Goal: Task Accomplishment & Management: Manage account settings

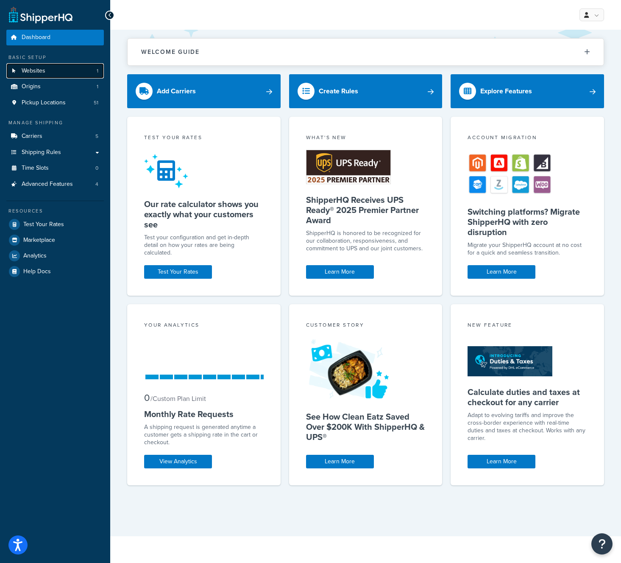
click at [63, 72] on link "Websites 1" at bounding box center [55, 71] width 98 height 16
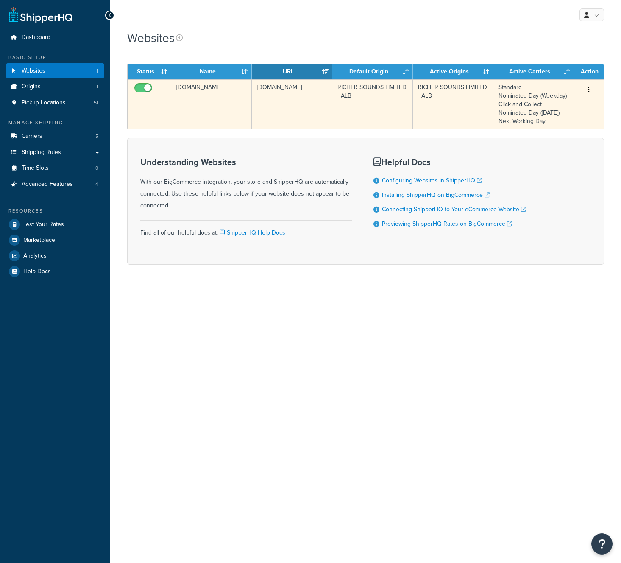
click at [195, 99] on td "richer-sounds-limited-alb.mybigcommerce.com" at bounding box center [211, 104] width 81 height 50
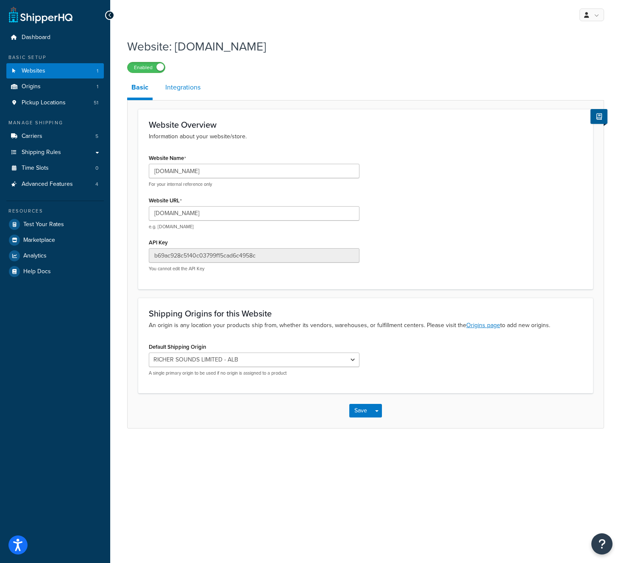
click at [193, 91] on link "Integrations" at bounding box center [183, 87] width 44 height 20
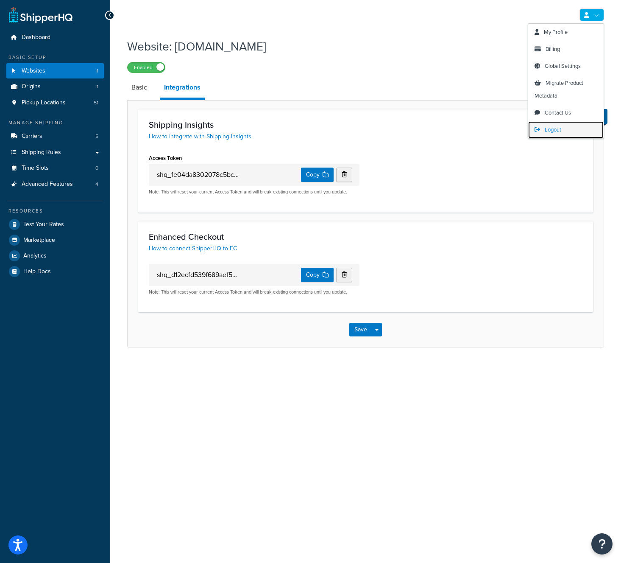
click at [553, 128] on span "Logout" at bounding box center [553, 130] width 17 height 8
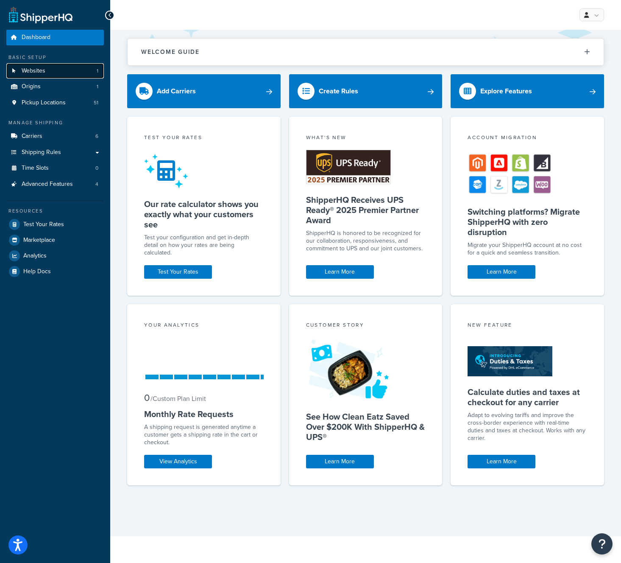
click at [61, 70] on link "Websites 1" at bounding box center [55, 71] width 98 height 16
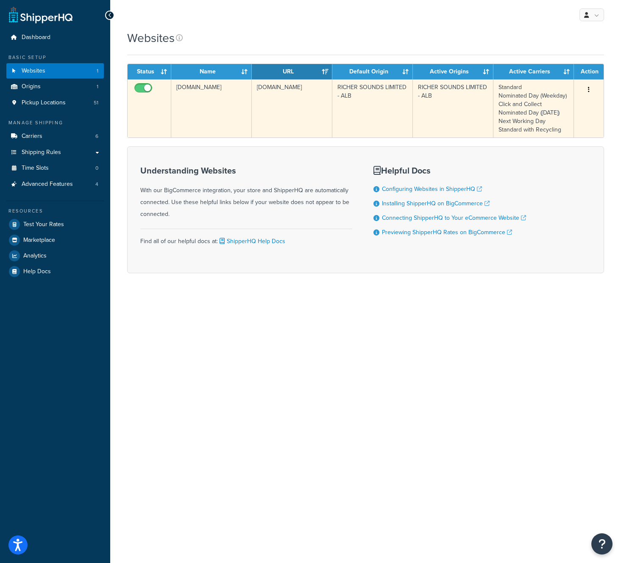
click at [314, 117] on td "[DOMAIN_NAME]" at bounding box center [292, 108] width 81 height 58
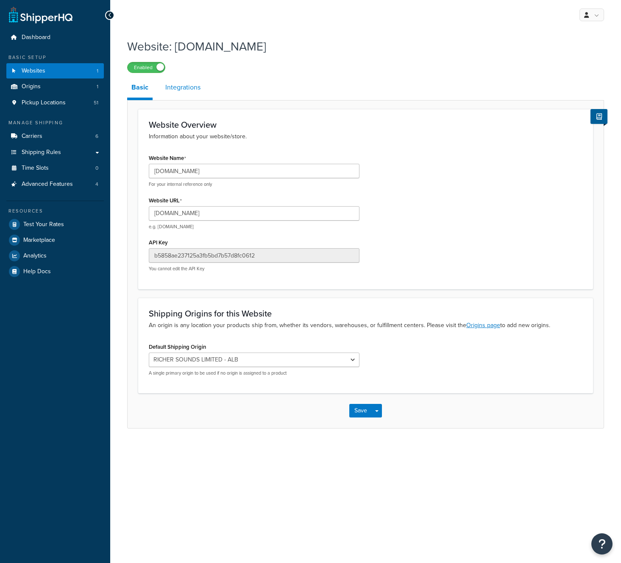
click at [182, 88] on link "Integrations" at bounding box center [183, 87] width 44 height 20
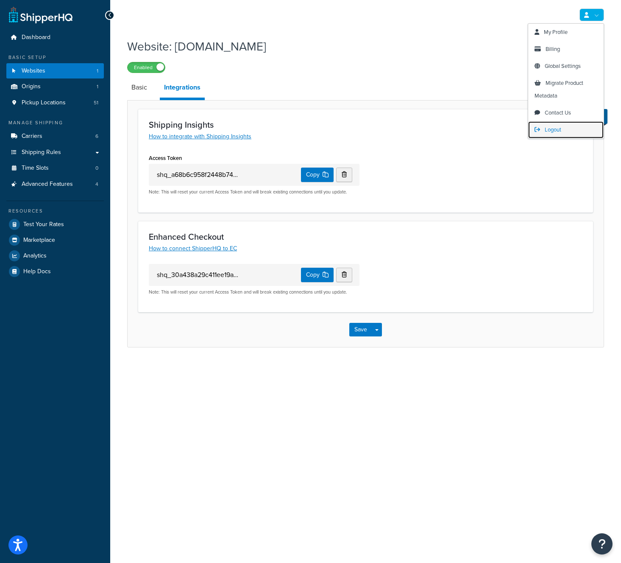
click at [559, 130] on span "Logout" at bounding box center [553, 130] width 17 height 8
